Goal: Task Accomplishment & Management: Manage account settings

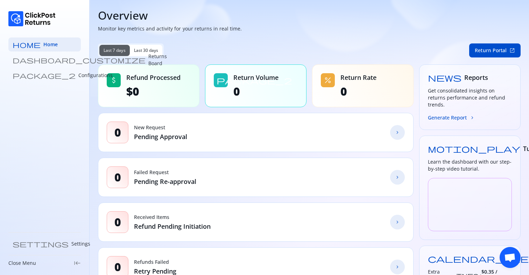
click at [144, 48] on span "Last 30 days" at bounding box center [146, 51] width 24 height 6
click at [148, 62] on p "Returns Board" at bounding box center [157, 60] width 19 height 14
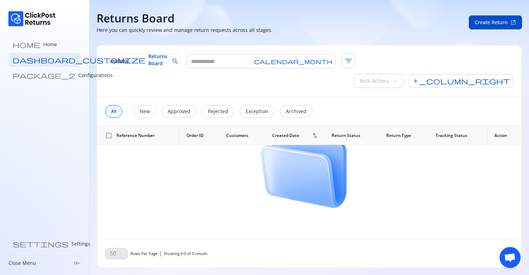
click at [107, 132] on span "check_box_outline_blank" at bounding box center [108, 135] width 7 height 7
click at [341, 61] on span "filter_list" at bounding box center [348, 61] width 15 height 15
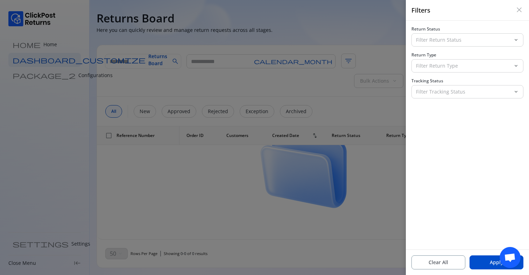
click at [344, 63] on div at bounding box center [264, 137] width 529 height 275
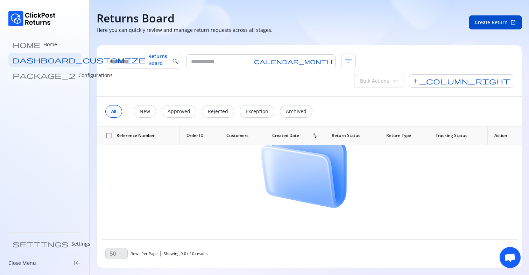
click at [78, 73] on p "Configurations" at bounding box center [95, 75] width 34 height 7
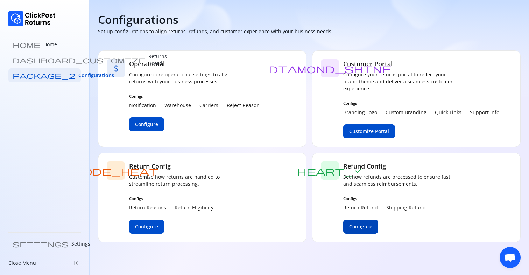
click at [359, 225] on span "Configure" at bounding box center [360, 226] width 23 height 7
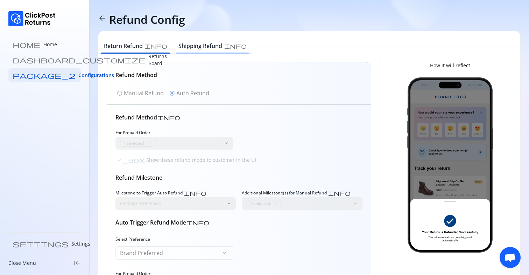
click at [188, 49] on h6 "Shipping Refund" at bounding box center [200, 46] width 44 height 8
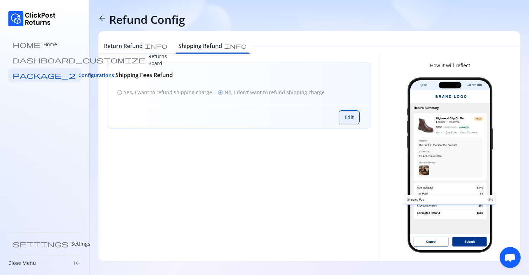
click at [353, 119] on span "Edit" at bounding box center [348, 117] width 9 height 7
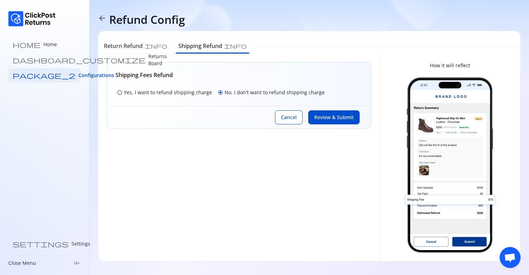
click at [192, 93] on p "Yes, I want to refund shipping charge" at bounding box center [168, 92] width 88 height 7
click at [337, 117] on span "Review & Submit" at bounding box center [334, 117] width 40 height 7
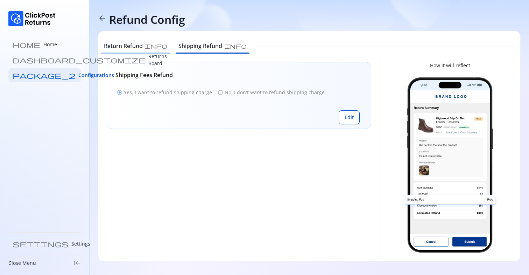
click at [127, 43] on h6 "Return Refund" at bounding box center [123, 46] width 39 height 8
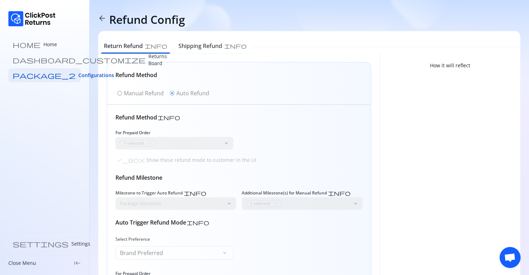
scroll to position [129, 0]
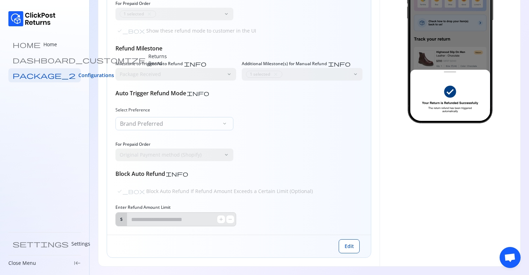
click at [185, 127] on div "Brand Preferred keyboard_arrow_down" at bounding box center [174, 123] width 118 height 13
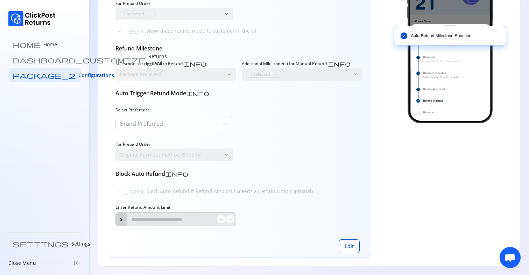
click at [185, 127] on div "Brand Preferred keyboard_arrow_down" at bounding box center [174, 123] width 118 height 13
click at [342, 250] on button "Edit" at bounding box center [349, 246] width 21 height 14
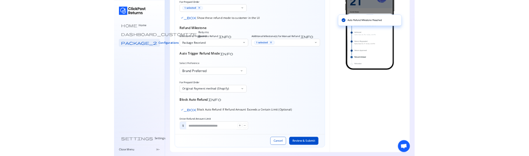
scroll to position [131, 0]
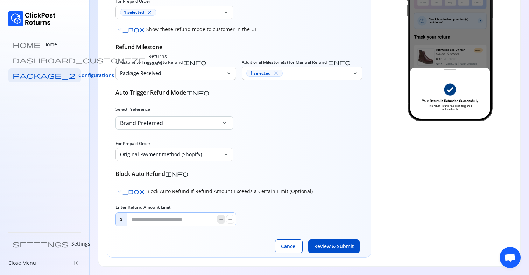
click at [223, 221] on span "add" at bounding box center [221, 219] width 6 height 6
click at [164, 221] on input "*" at bounding box center [172, 218] width 90 height 13
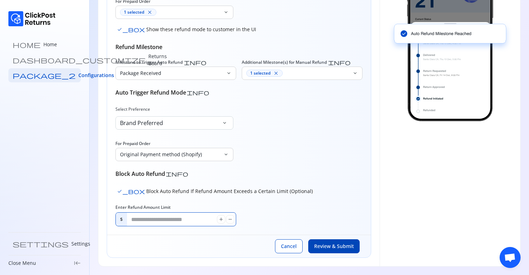
type input "***"
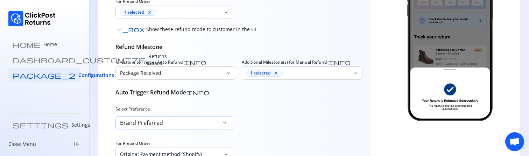
scroll to position [250, 0]
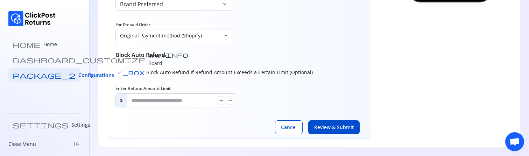
click at [119, 73] on span "check_box" at bounding box center [131, 73] width 28 height 6
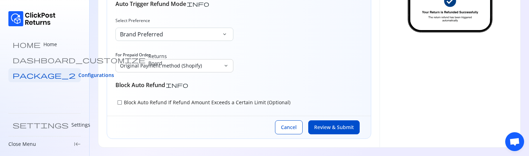
scroll to position [220, 0]
click at [338, 129] on span "Review & Submit" at bounding box center [334, 127] width 40 height 7
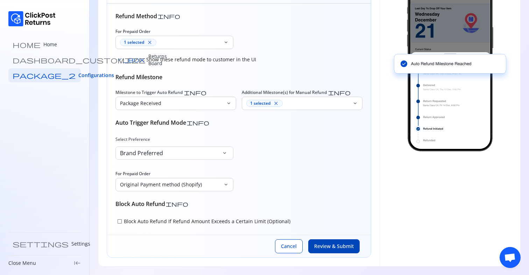
scroll to position [0, 0]
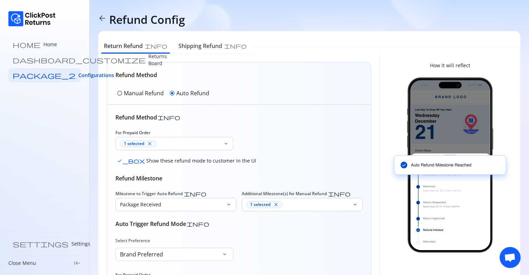
click at [148, 60] on p "Returns Board" at bounding box center [157, 60] width 19 height 14
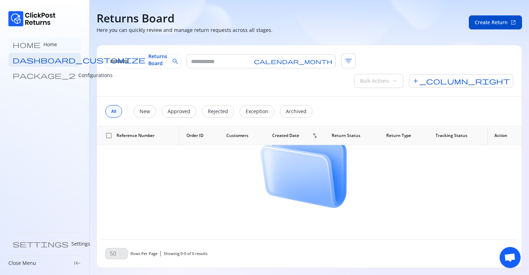
click at [38, 48] on link "home Home" at bounding box center [44, 44] width 72 height 14
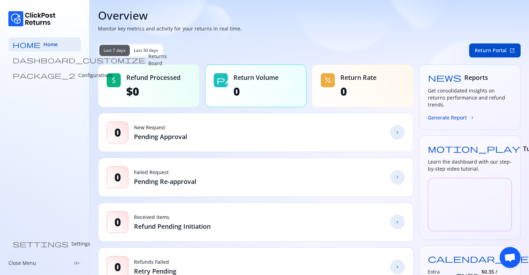
click at [151, 54] on button "Last 30 days" at bounding box center [146, 50] width 33 height 11
click at [57, 57] on link "dashboard_customize Returns Board" at bounding box center [44, 60] width 72 height 14
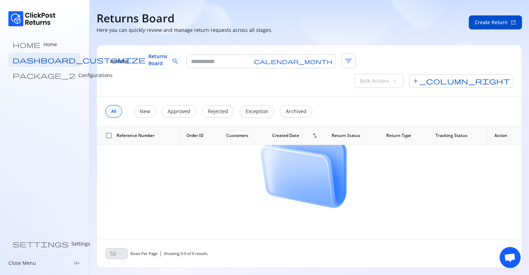
click at [499, 133] on span "Action" at bounding box center [500, 136] width 13 height 6
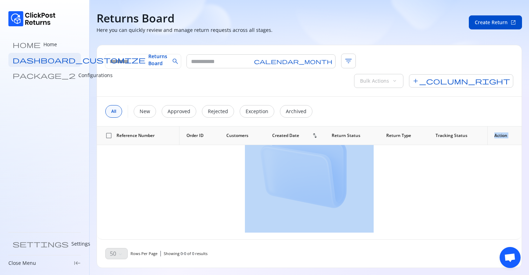
click at [499, 133] on span "Action" at bounding box center [500, 136] width 13 height 6
